Goal: Browse casually: Explore the website without a specific task or goal

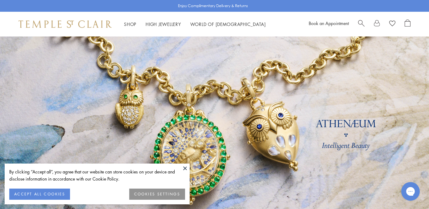
click at [185, 167] on button at bounding box center [185, 167] width 9 height 9
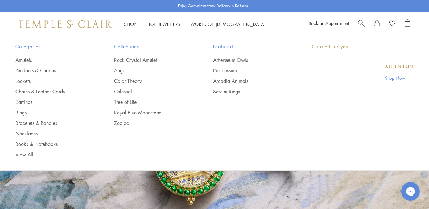
click at [129, 23] on link "Shop Shop" at bounding box center [130, 24] width 12 height 6
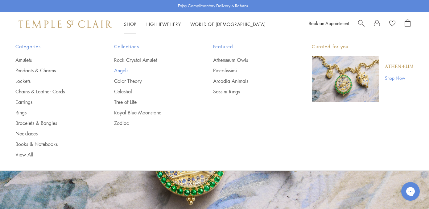
click at [125, 70] on link "Angels" at bounding box center [151, 70] width 74 height 7
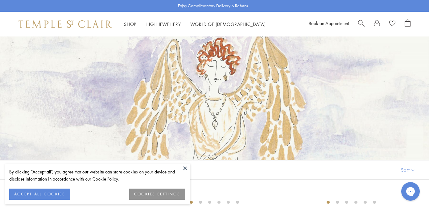
click at [186, 167] on button at bounding box center [185, 167] width 9 height 9
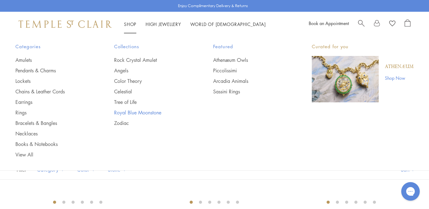
click at [151, 111] on link "Royal Blue Moonstone" at bounding box center [151, 112] width 74 height 7
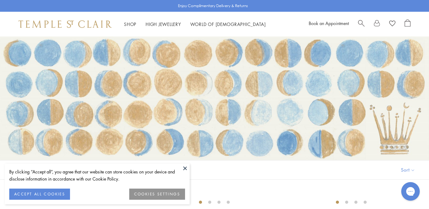
click at [186, 167] on button at bounding box center [185, 167] width 9 height 9
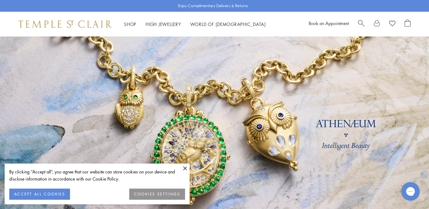
click at [185, 166] on button at bounding box center [185, 167] width 9 height 9
